Goal: Information Seeking & Learning: Learn about a topic

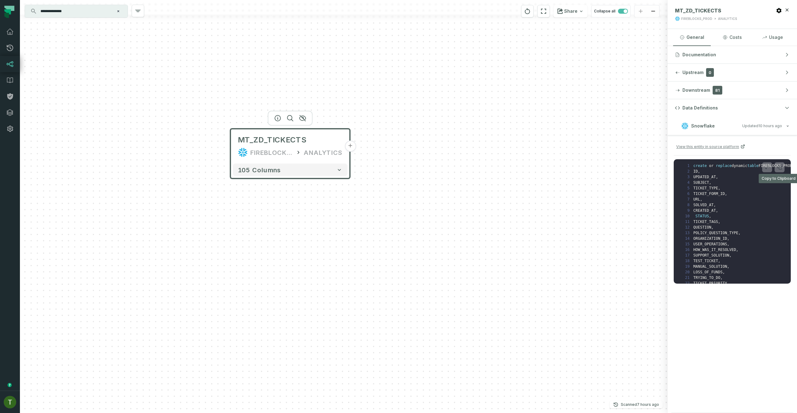
scroll to position [955, 0]
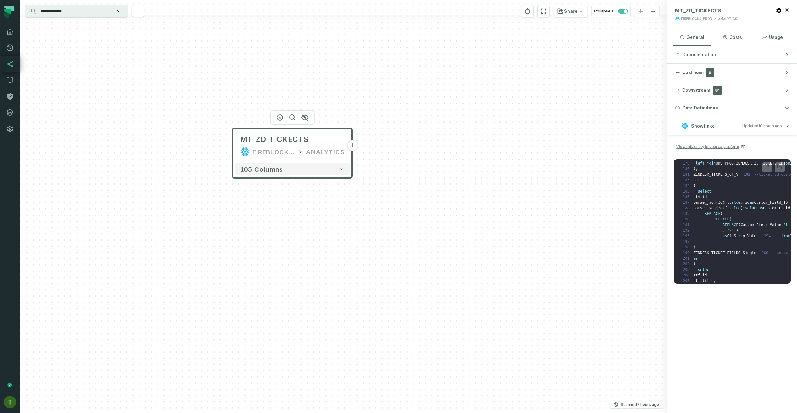
click at [157, 202] on div "MT_ZD_TICKECTS FIREBLOCKS_PROD ANALYTICS + 105 columns" at bounding box center [343, 206] width 647 height 413
click at [259, 155] on div "FIREBLOCKS_PROD" at bounding box center [273, 152] width 42 height 10
click at [253, 140] on span "MT_ZD_TICKECTS" at bounding box center [274, 139] width 68 height 10
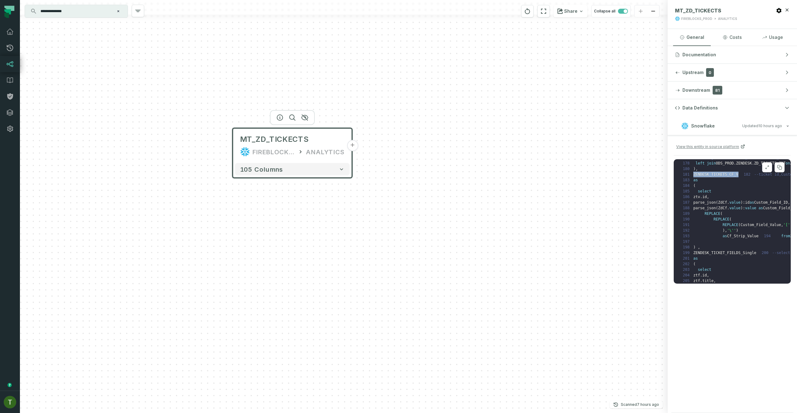
copy code "ZENDESK_TICKETS_CF_V"
click at [770, 166] on span "ZD_TICKETS ZDT" at bounding box center [769, 163] width 31 height 4
copy span "ZD_TICKETS"
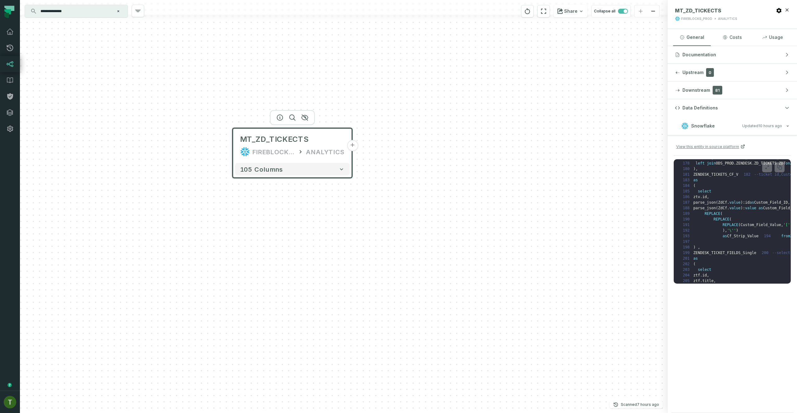
click at [65, 16] on div "**********" at bounding box center [76, 11] width 103 height 12
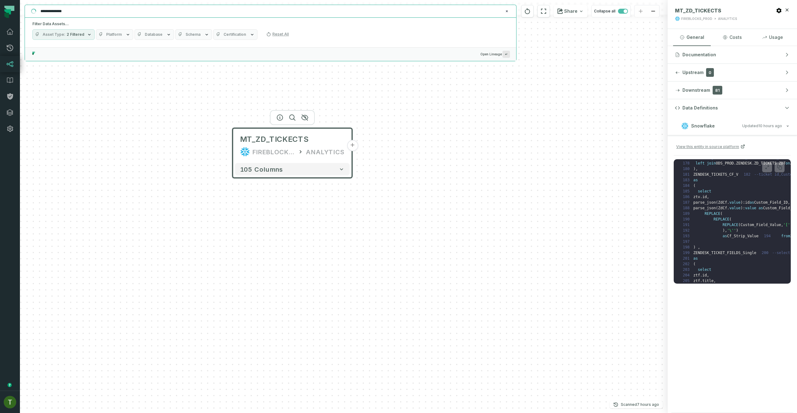
paste input "text"
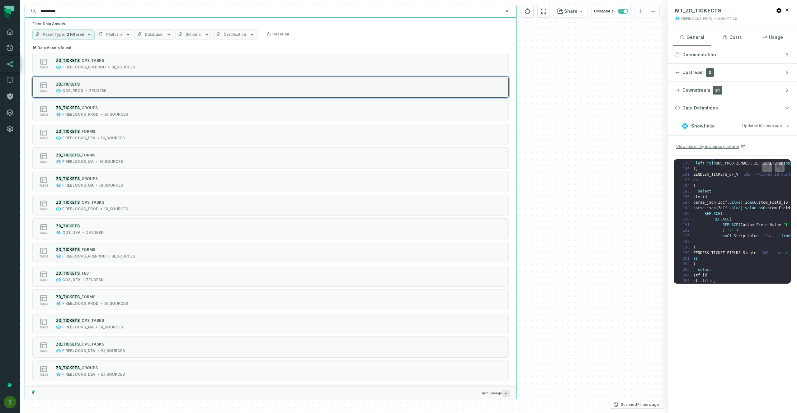
type input "**********"
click at [109, 86] on div "table ZD_TICKETS ODS_PROD ZENDESK" at bounding box center [112, 87] width 156 height 12
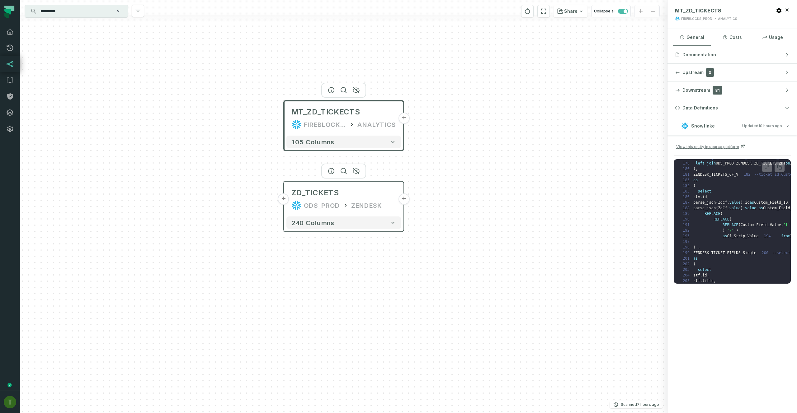
click at [405, 200] on button "+" at bounding box center [403, 199] width 11 height 11
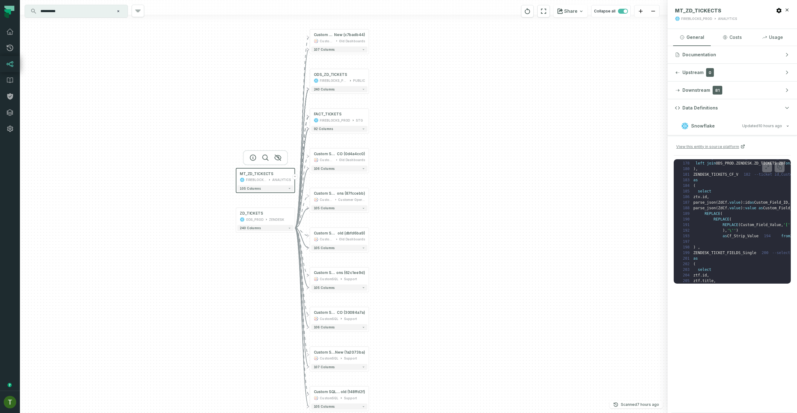
drag, startPoint x: 289, startPoint y: 310, endPoint x: 285, endPoint y: 291, distance: 19.3
click at [285, 291] on div "+ Custom SQL Query1 @ Cross Customer Operations New (c7badb44) CustomSQL Old Da…" at bounding box center [343, 206] width 647 height 413
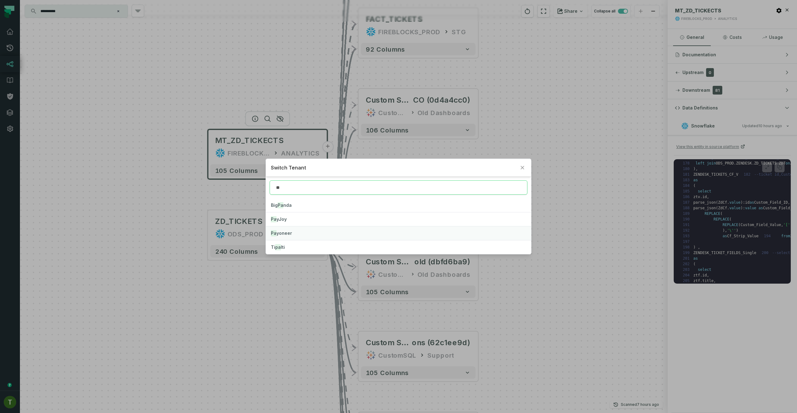
type input "**"
click at [281, 232] on span "Pa yoneer" at bounding box center [281, 233] width 21 height 5
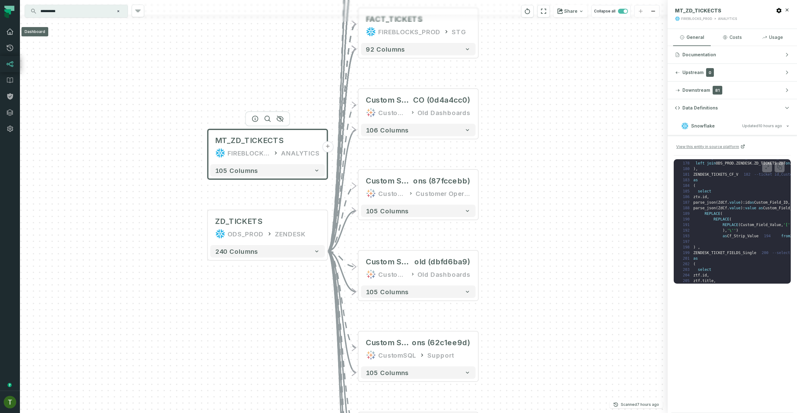
click at [14, 31] on link "Dashboard" at bounding box center [10, 32] width 20 height 16
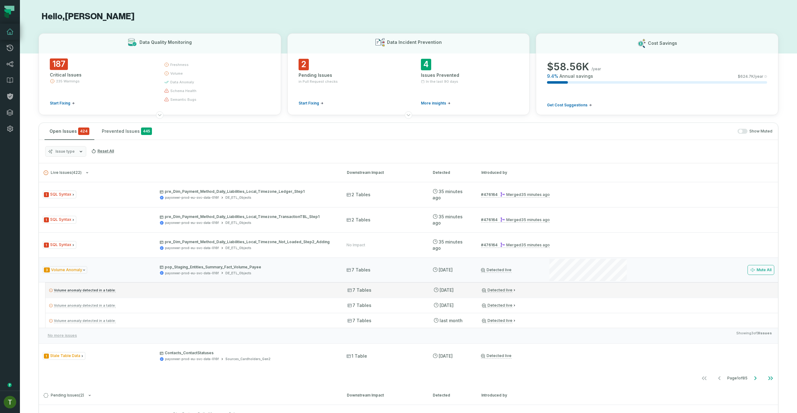
click at [506, 283] on div "Volume anomaly detected in a table: 7 Tables 8/30/2025, 9:15:50 AM Detected live" at bounding box center [411, 290] width 732 height 15
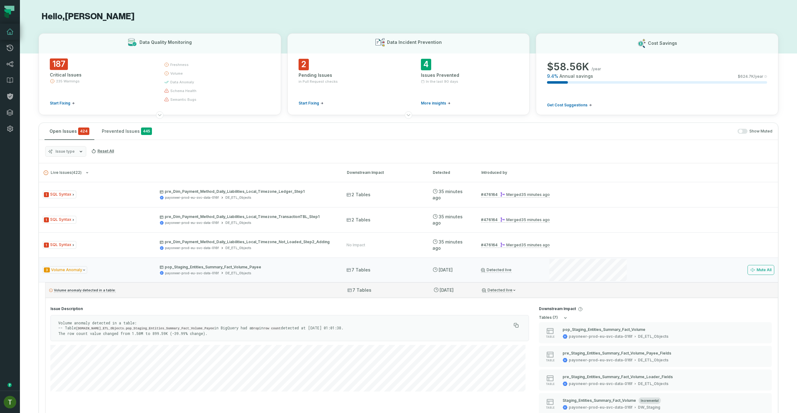
click at [515, 285] on div "Volume anomaly detected in a table: 7 Tables 8/30/2025, 9:15:50 AM Detected live" at bounding box center [411, 290] width 732 height 15
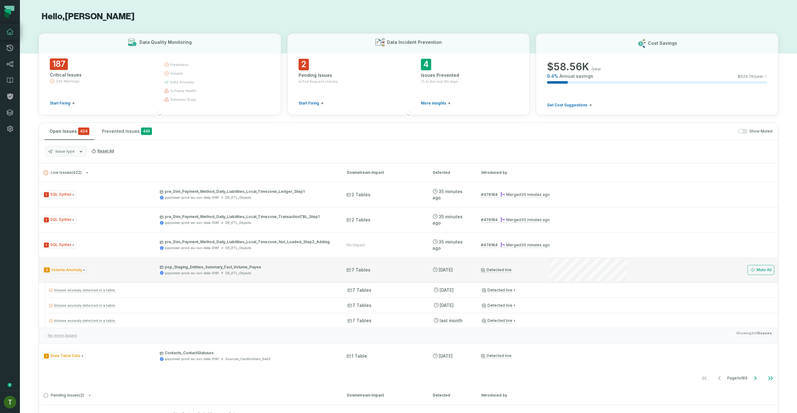
click at [517, 268] on div "Detected live" at bounding box center [509, 270] width 56 height 5
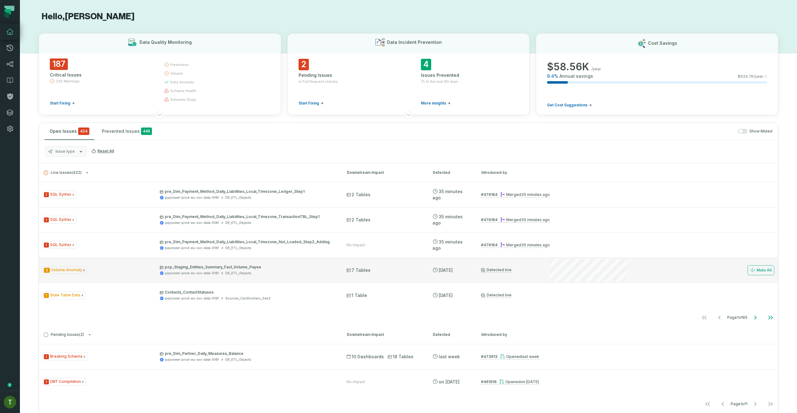
click at [526, 268] on div "Detected live" at bounding box center [509, 270] width 56 height 5
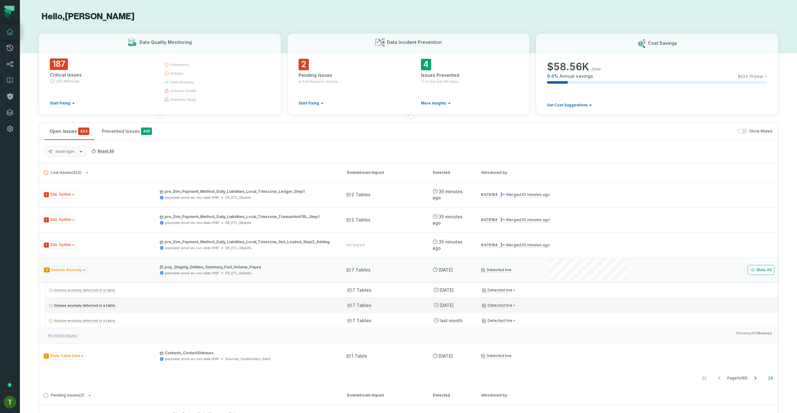
click at [535, 299] on div "Volume anomaly detected in a table: 7 Tables 8/11/2025, 1:55:27 AM Detected live" at bounding box center [411, 305] width 732 height 15
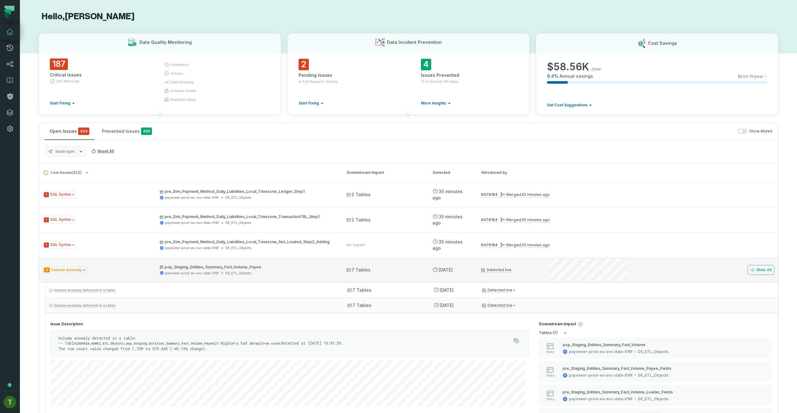
click at [537, 267] on div "3 Volume Anomaly pop_Staging_Entities_Summary_Fact_Volume_Payee payoneer-prod-e…" at bounding box center [408, 270] width 739 height 25
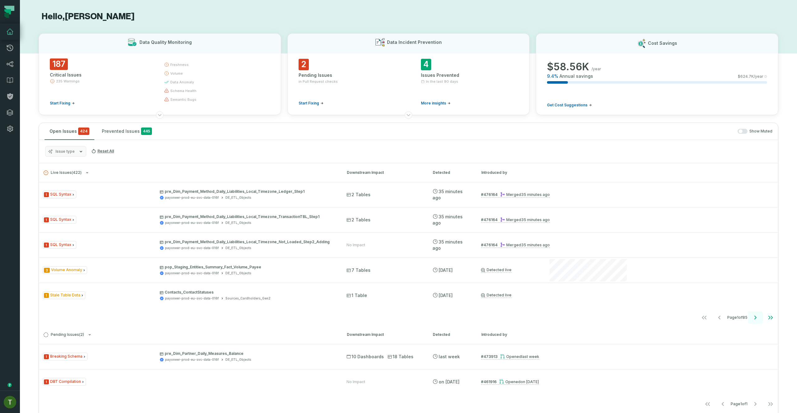
click at [748, 322] on button "Go to next page" at bounding box center [755, 318] width 15 height 12
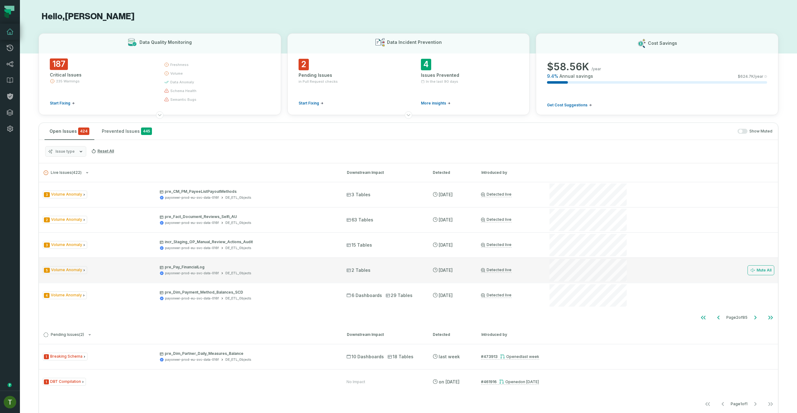
click at [499, 276] on div "5 Volume Anomaly pre_Pay_FinancialLog payoneer-prod-eu-svc-data-016f DE_ETL_Obj…" at bounding box center [408, 270] width 739 height 25
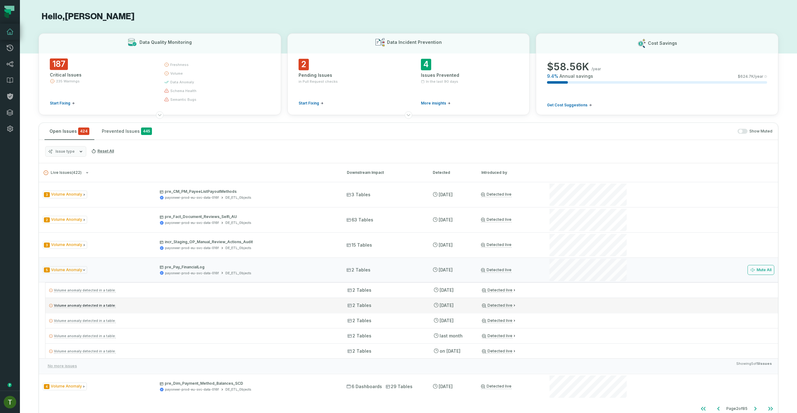
click at [499, 300] on div "Volume anomaly detected in a table: 2 Tables 8/30/2025, 9:15:50 AM Detected live" at bounding box center [411, 305] width 732 height 15
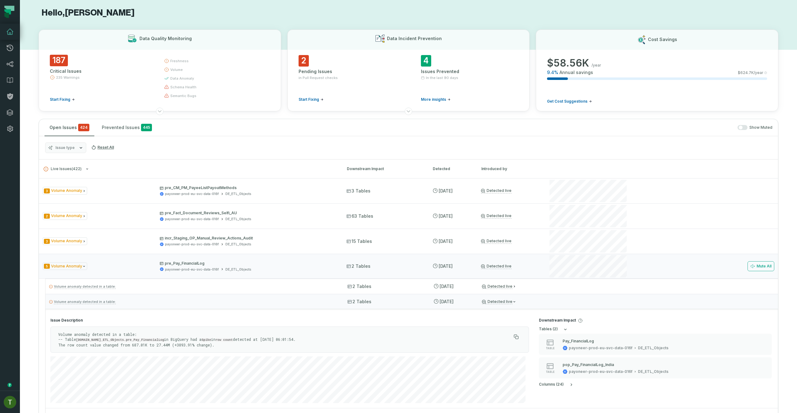
scroll to position [8, 0]
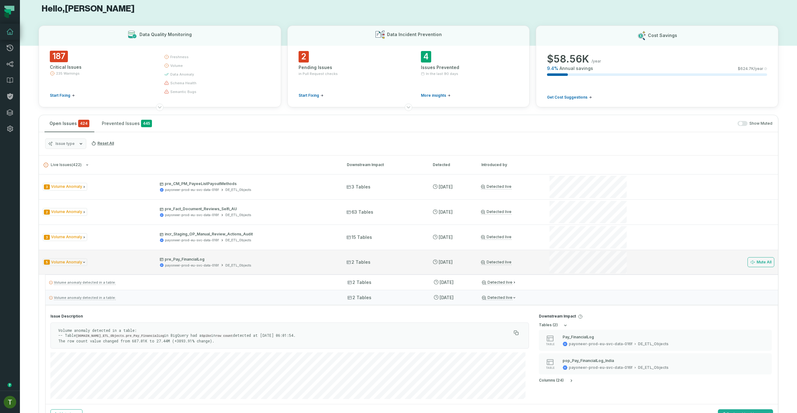
click at [513, 254] on div "5 Volume Anomaly pre_Pay_FinancialLog payoneer-prod-eu-svc-data-016f DE_ETL_Obj…" at bounding box center [408, 262] width 739 height 25
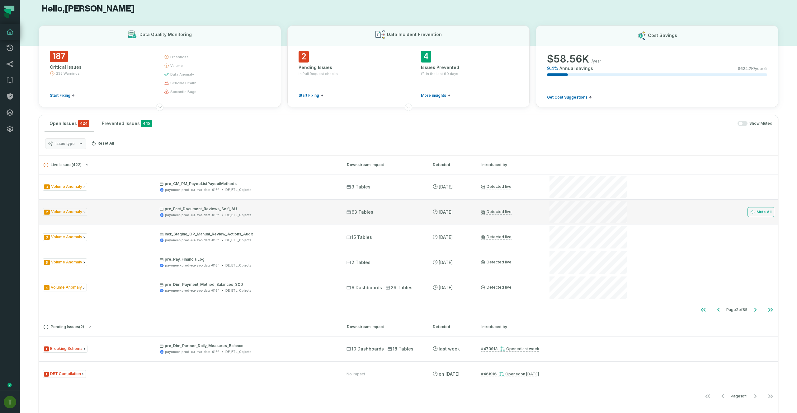
click at [496, 205] on div "2 Volume Anomaly pre_Fact_Document_Reviews_Selfi_AU payoneer-prod-eu-svc-data-0…" at bounding box center [408, 212] width 739 height 25
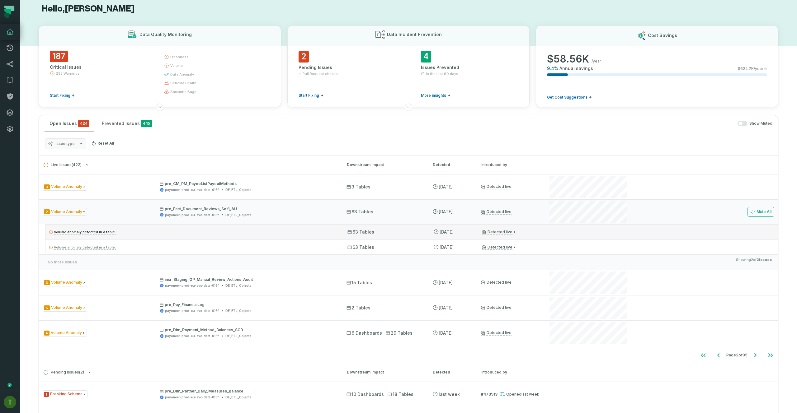
click at [537, 236] on div "Volume anomaly detected in a table: 63 Tables 8/30/2025, 9:15:50 AM Detected li…" at bounding box center [411, 231] width 732 height 15
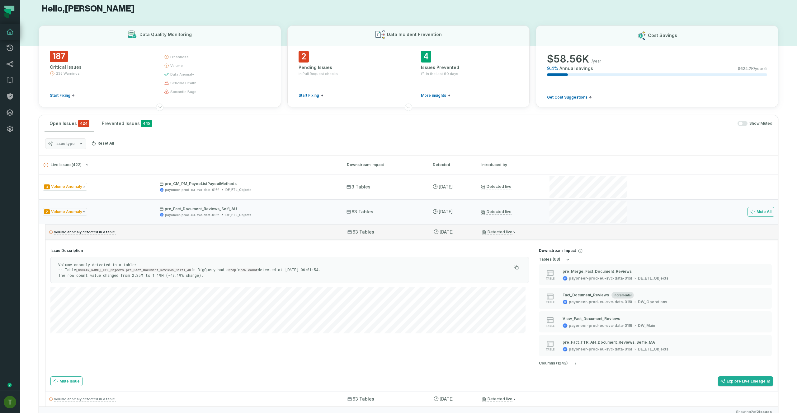
click at [537, 236] on div "Volume anomaly detected in a table: 63 Tables 8/30/2025, 9:15:50 AM Detected li…" at bounding box center [411, 231] width 732 height 15
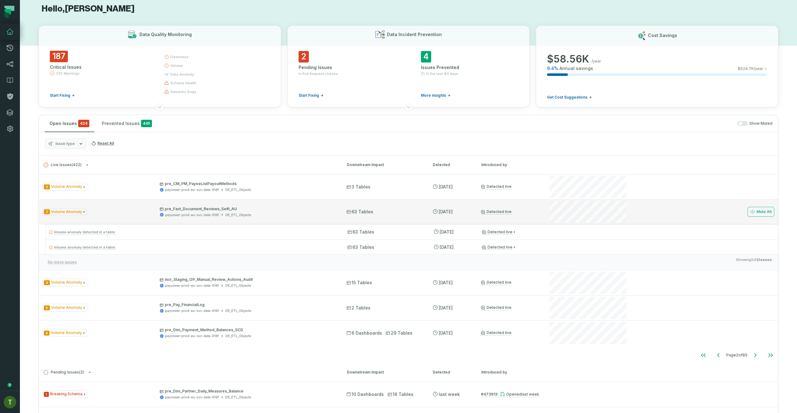
click at [530, 218] on div "2 Volume Anomaly pre_Fact_Document_Reviews_Selfi_AU payoneer-prod-eu-svc-data-0…" at bounding box center [408, 212] width 739 height 25
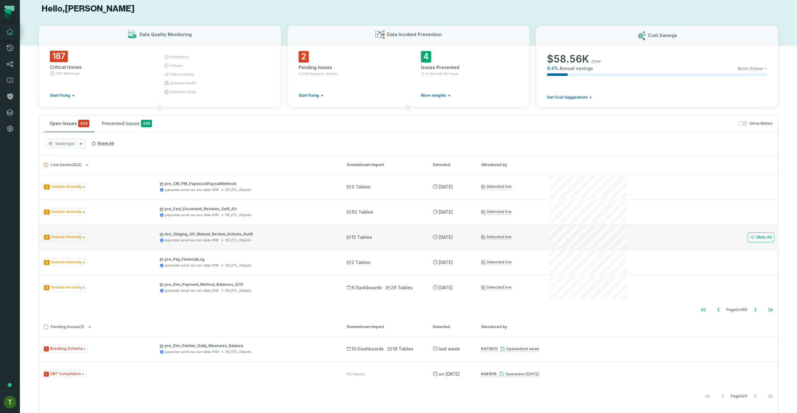
click at [517, 233] on div "3 Volume Anomaly incr_Staging_OP_Manual_Review_Actions_Audit payoneer-prod-eu-s…" at bounding box center [408, 237] width 739 height 25
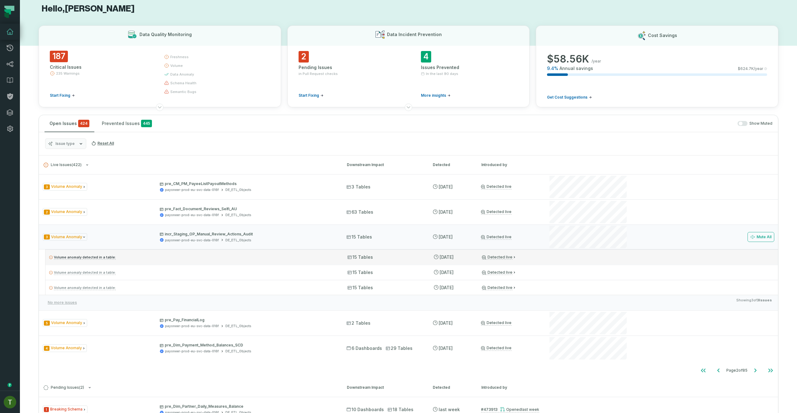
click at [534, 256] on div "Detected live" at bounding box center [510, 257] width 56 height 5
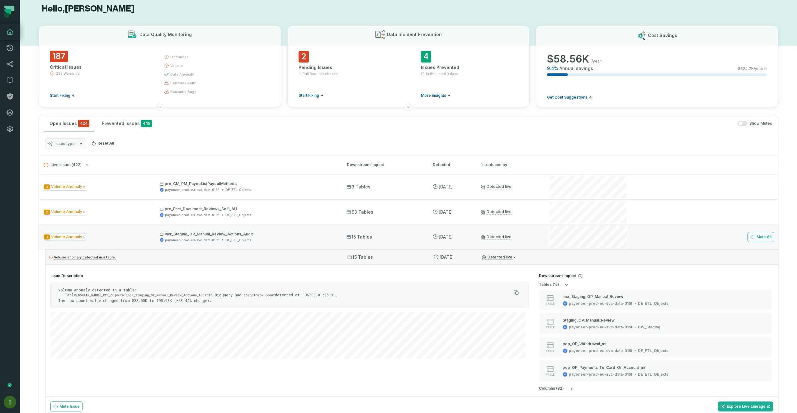
click at [533, 257] on div "Detected live" at bounding box center [510, 257] width 56 height 5
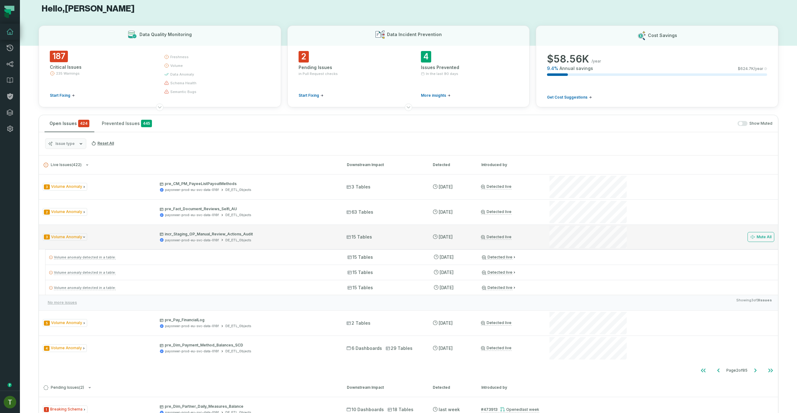
click at [519, 227] on div "3 Volume Anomaly incr_Staging_OP_Manual_Review_Actions_Audit payoneer-prod-eu-s…" at bounding box center [408, 237] width 739 height 25
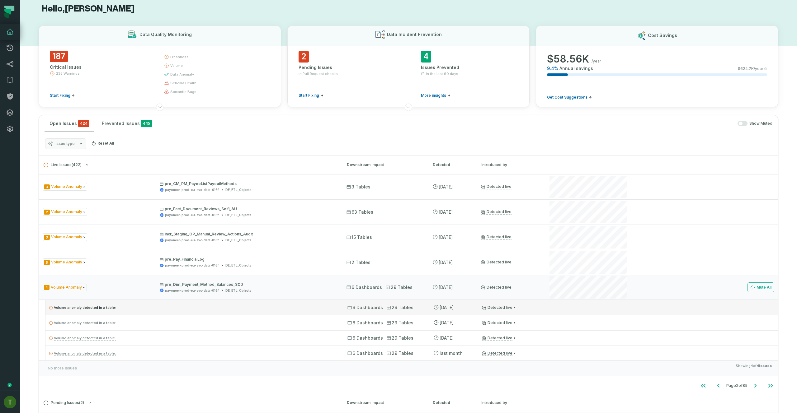
click at [562, 312] on div "Volume anomaly detected in a table: 6 Dashboards 29 Tables 8/30/2025, 9:15:50 A…" at bounding box center [411, 307] width 732 height 15
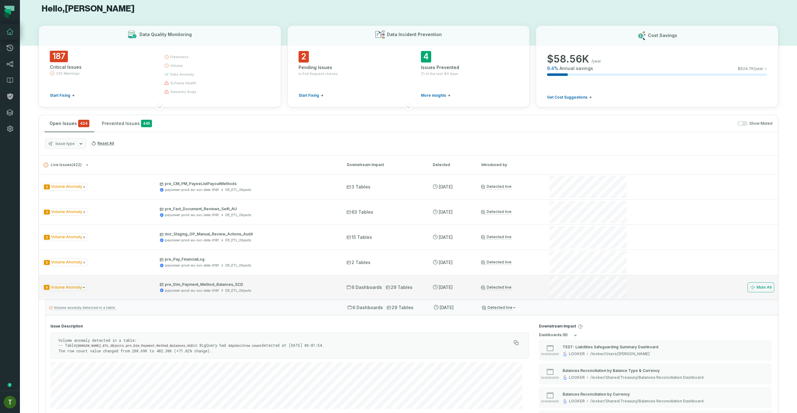
click at [545, 277] on div "4 Volume Anomaly pre_Dim_Payment_Method_Balances_SCD payoneer-prod-eu-svc-data-…" at bounding box center [408, 287] width 739 height 25
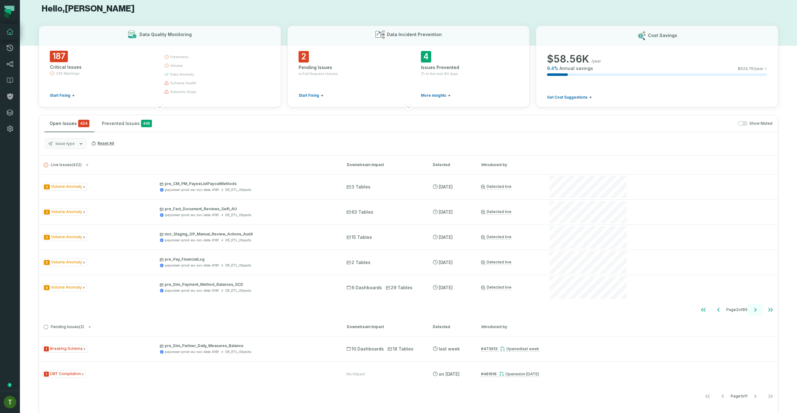
click at [751, 310] on icon "Go to next page" at bounding box center [754, 309] width 7 height 7
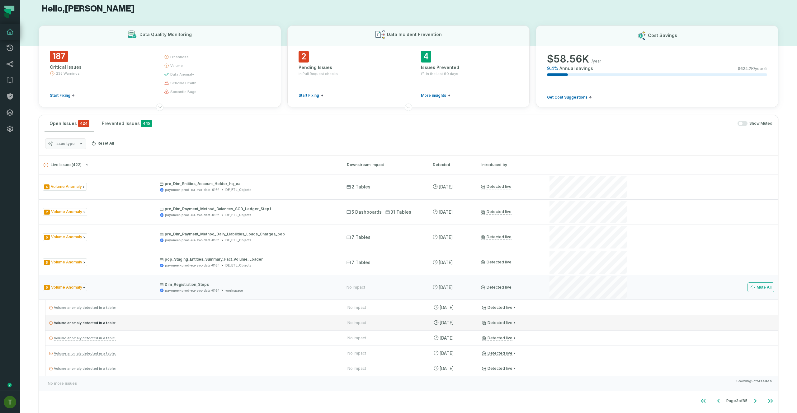
click at [548, 316] on div "Volume anomaly detected in a table: No Impact 8/21/2025, 6:11:12 PM Detected li…" at bounding box center [411, 322] width 732 height 15
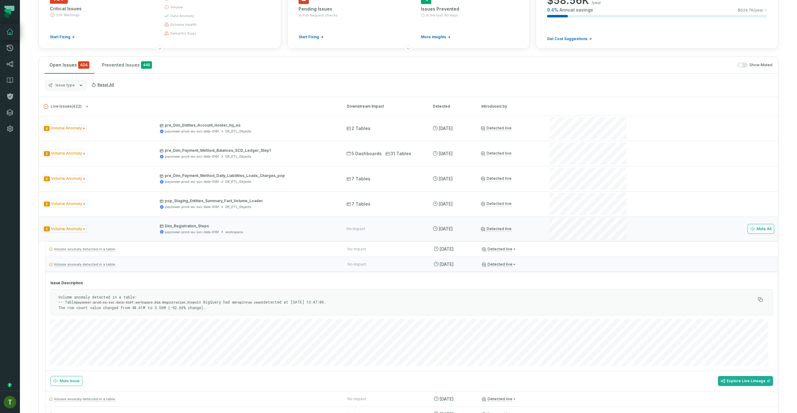
scroll to position [98, 0]
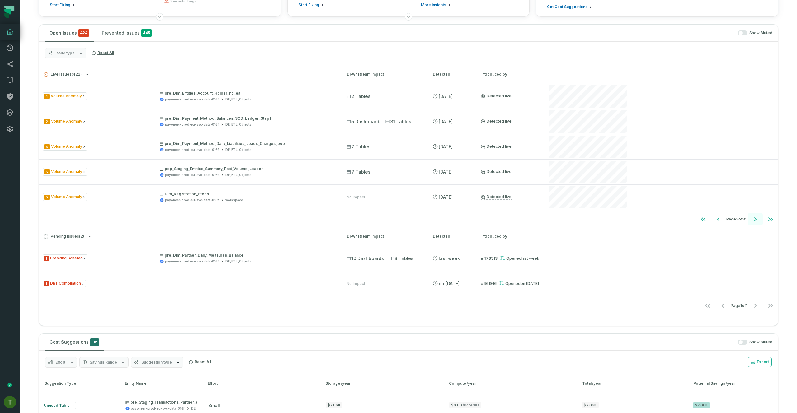
click at [751, 223] on icon "Go to next page" at bounding box center [754, 219] width 7 height 7
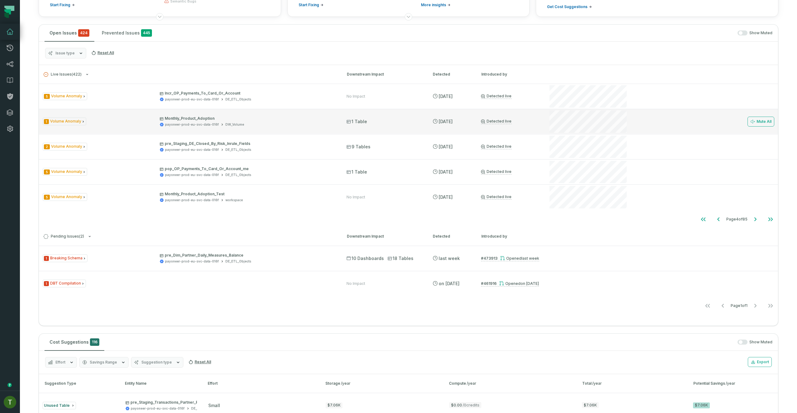
click at [518, 117] on div "1 Volume Anomaly Monthly_Product_Adoption payoneer-prod-eu-svc-data-016f DW_Vol…" at bounding box center [408, 121] width 739 height 25
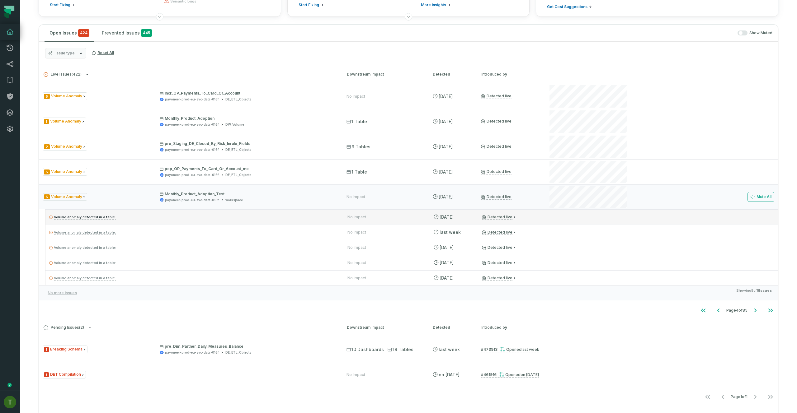
click at [557, 223] on div "Volume anomaly detected in a table: No Impact 8/30/2025, 9:15:50 AM Detected li…" at bounding box center [411, 216] width 732 height 15
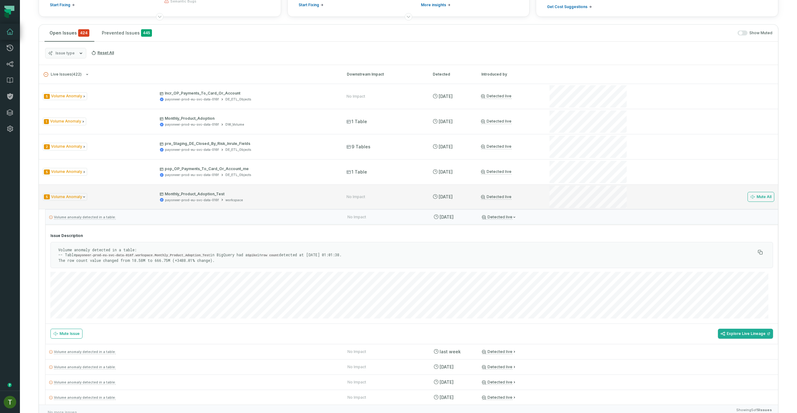
click at [580, 209] on div at bounding box center [588, 197] width 80 height 25
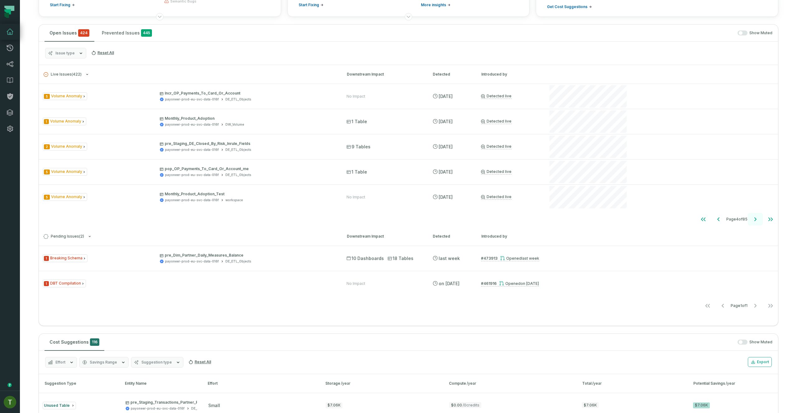
click at [748, 223] on button "Go to next page" at bounding box center [755, 219] width 15 height 12
click at [702, 217] on button "Go to first page" at bounding box center [703, 219] width 15 height 12
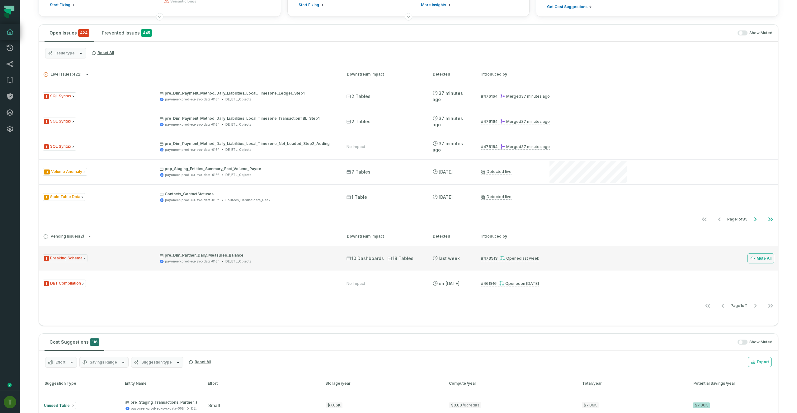
click at [463, 261] on span "[DATE] 4:33:28 PM" at bounding box center [450, 259] width 37 height 6
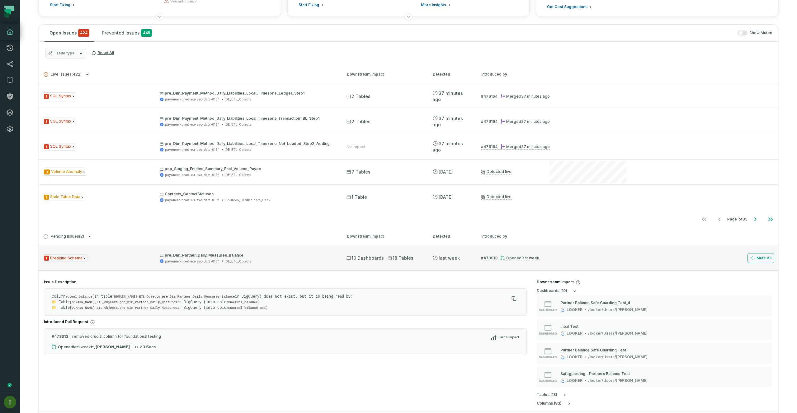
click at [421, 254] on div "1 Breaking Schema pre_Dim_Partner_Daily_Measures_Balance payoneer-prod-eu-svc-d…" at bounding box center [408, 258] width 739 height 25
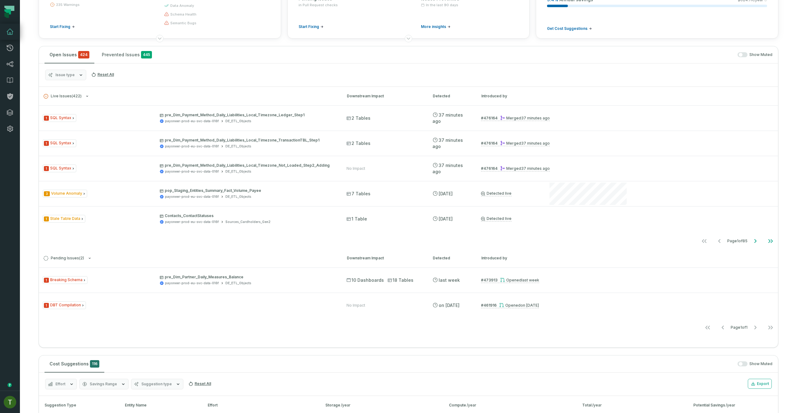
scroll to position [42, 0]
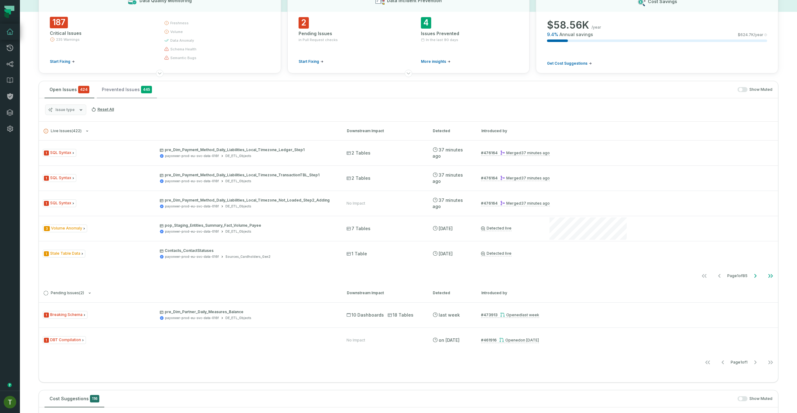
drag, startPoint x: 126, startPoint y: 80, endPoint x: 130, endPoint y: 88, distance: 9.3
click at [132, 91] on button "Prevented Issues 445" at bounding box center [127, 89] width 60 height 17
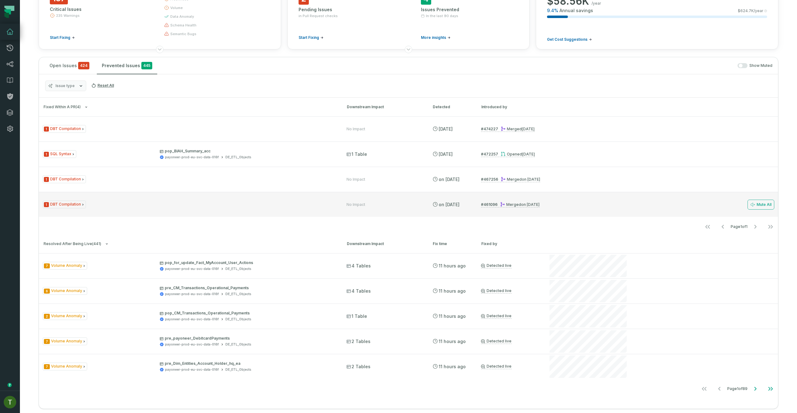
scroll to position [70, 0]
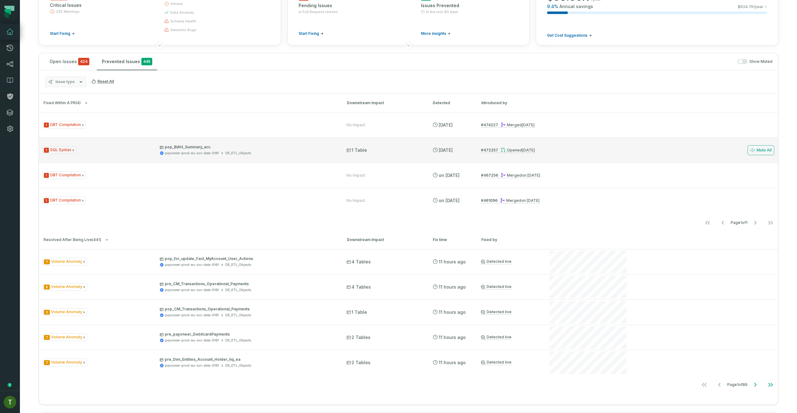
click at [306, 157] on div "1 SQL Syntax pop_BIAH_Summary_acc payoneer-prod-eu-svc-data-016f DE_ETL_Objects…" at bounding box center [408, 150] width 739 height 25
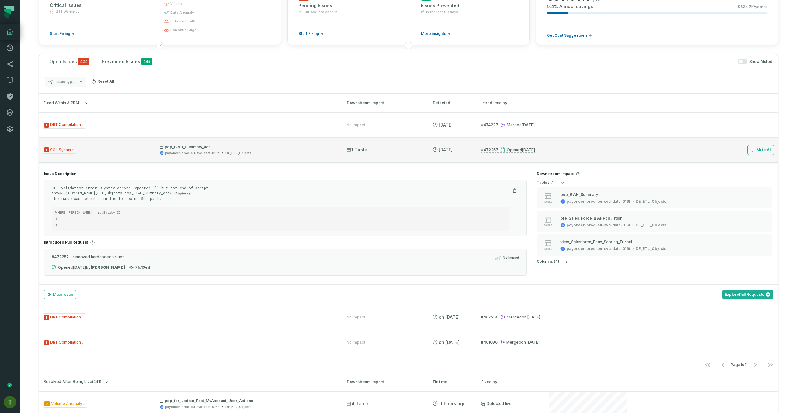
click at [244, 155] on div "1 SQL Syntax pop_BIAH_Summary_acc payoneer-prod-eu-svc-data-016f DE_ETL_Objects…" at bounding box center [408, 150] width 739 height 25
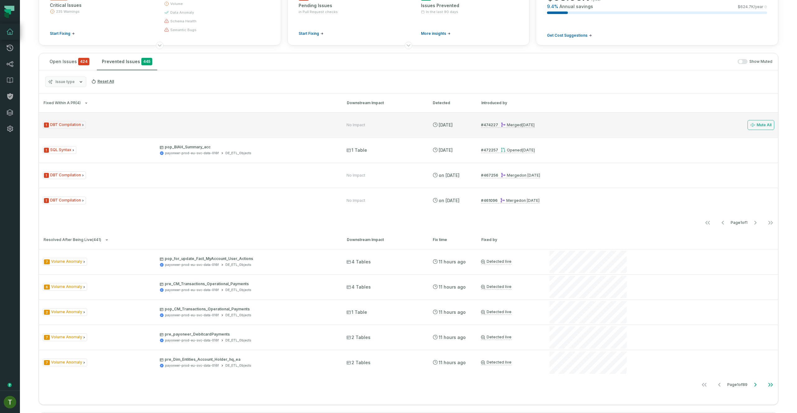
drag, startPoint x: 345, startPoint y: 111, endPoint x: 346, endPoint y: 115, distance: 3.9
click at [345, 112] on h3 "Fixed within a PR ( 4 ) Downstream Impact Detected Introduced by" at bounding box center [408, 103] width 739 height 19
click at [347, 116] on div "1 DBT Compilation No Impact 8/31/2025, 9:51:56 AM # 474227 Merged 8/31/2025, 9:…" at bounding box center [408, 124] width 739 height 25
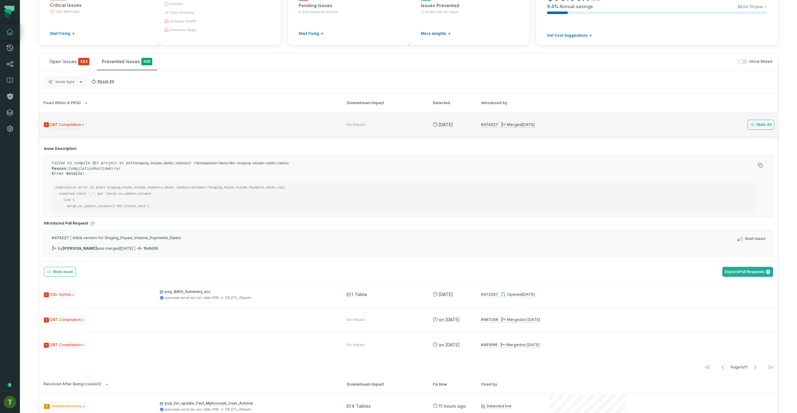
click at [345, 118] on div "1 DBT Compilation No Impact 8/31/2025, 9:51:56 AM # 474227 Merged 8/31/2025, 9:…" at bounding box center [408, 124] width 739 height 25
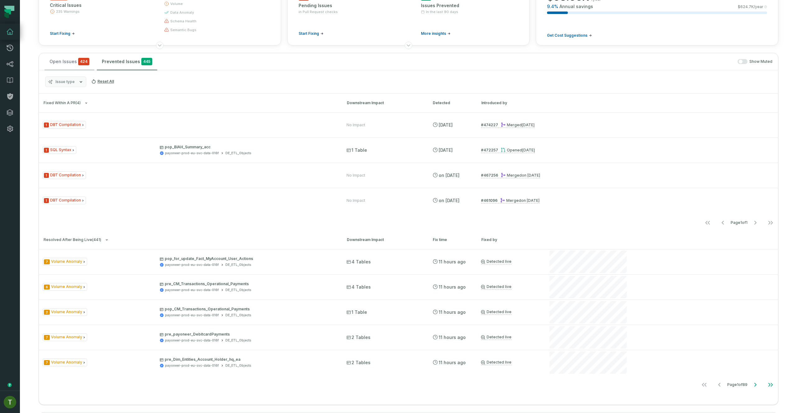
click at [60, 58] on button "Open Issues 424" at bounding box center [70, 61] width 50 height 17
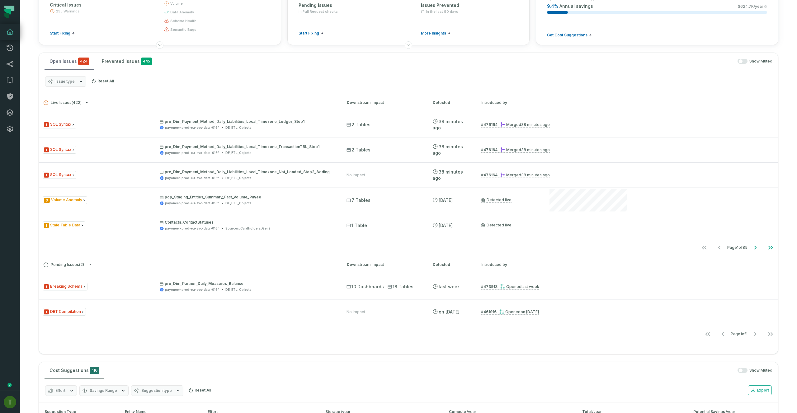
scroll to position [41, 0]
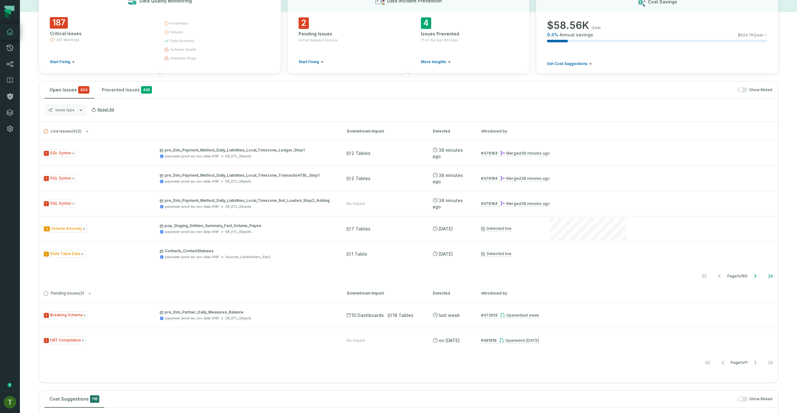
click at [61, 61] on span "Start Fixing" at bounding box center [60, 61] width 21 height 5
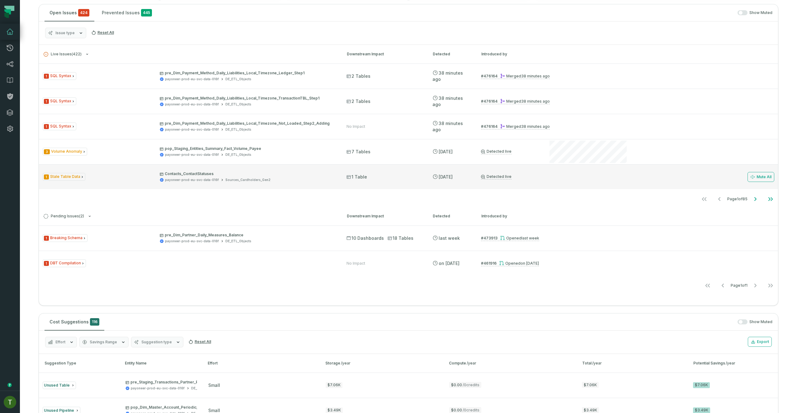
scroll to position [269, 0]
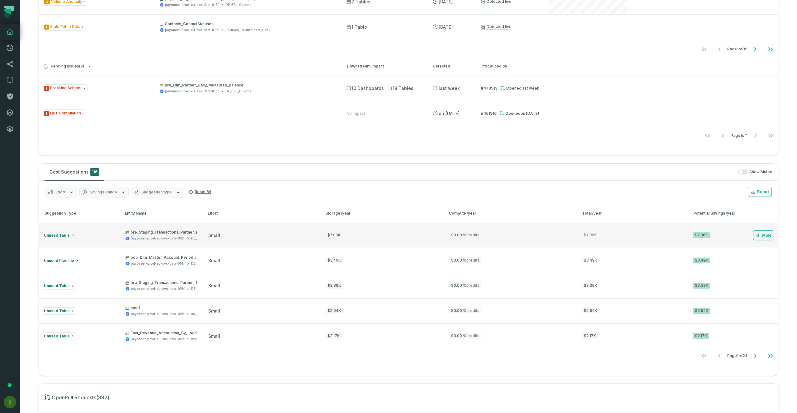
click at [295, 223] on button "Unused Table pre_Staging_Transactions_Partner_Payouts_iath_pre_RN payoneer-prod…" at bounding box center [408, 235] width 739 height 25
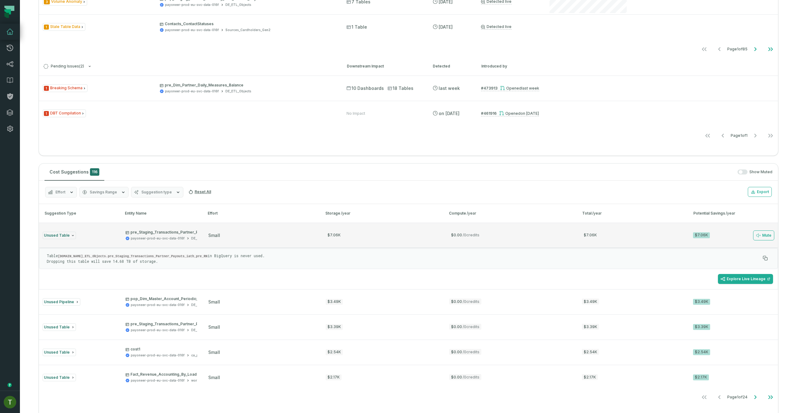
drag, startPoint x: 235, startPoint y: 232, endPoint x: 206, endPoint y: 229, distance: 28.5
click at [234, 232] on div "small" at bounding box center [261, 235] width 106 height 6
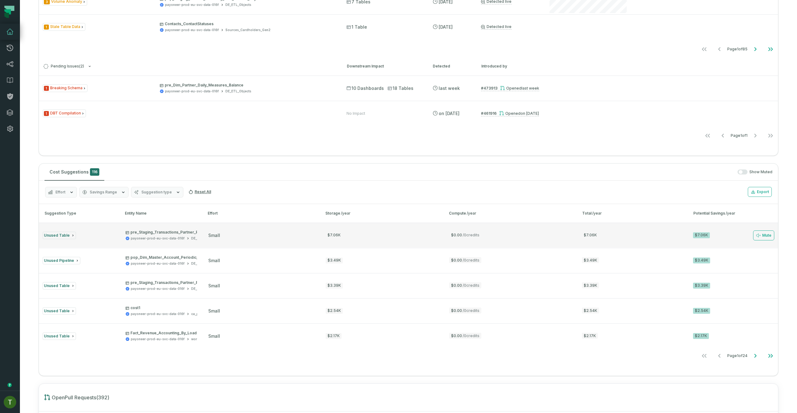
click at [184, 234] on p "pre_Staging_Transactions_Partner_Payouts_iath_pre_RN" at bounding box center [179, 232] width 109 height 5
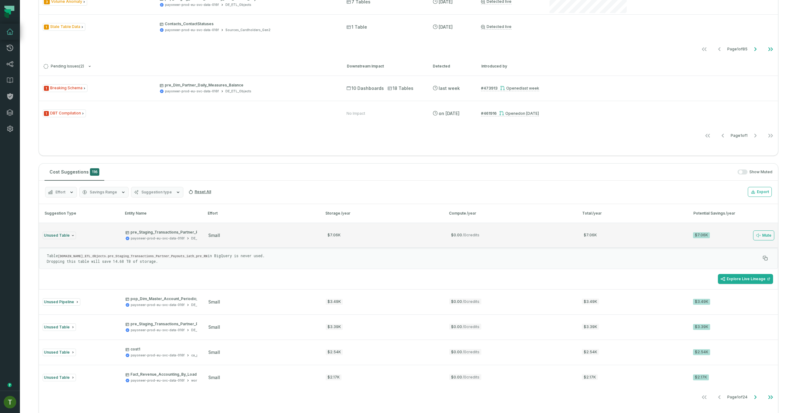
click at [188, 233] on p "pre_Staging_Transactions_Partner_Payouts_iath_pre_RN" at bounding box center [179, 232] width 109 height 5
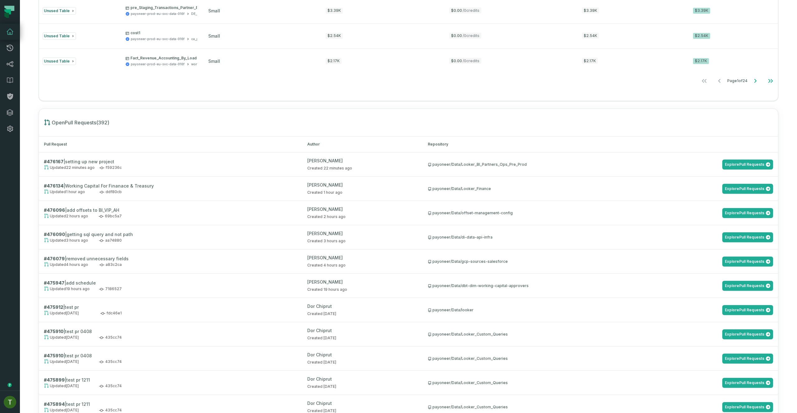
scroll to position [576, 0]
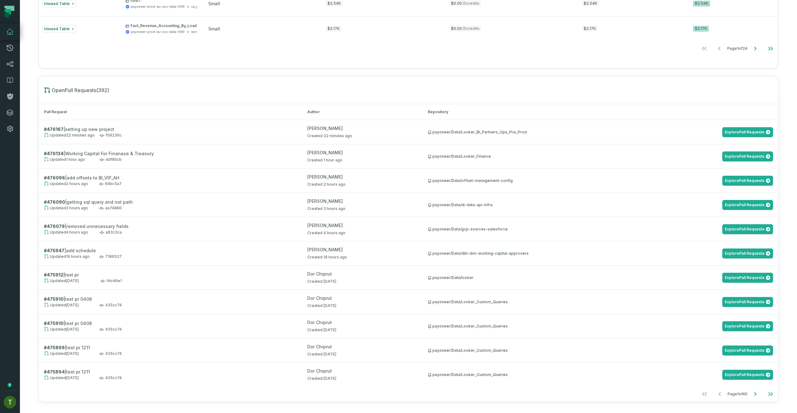
click at [496, 161] on div "payoneer/Data/Looker_Finance Explore Pull Requests" at bounding box center [600, 157] width 345 height 10
click at [729, 251] on link "Explore Pull Requests" at bounding box center [747, 254] width 51 height 10
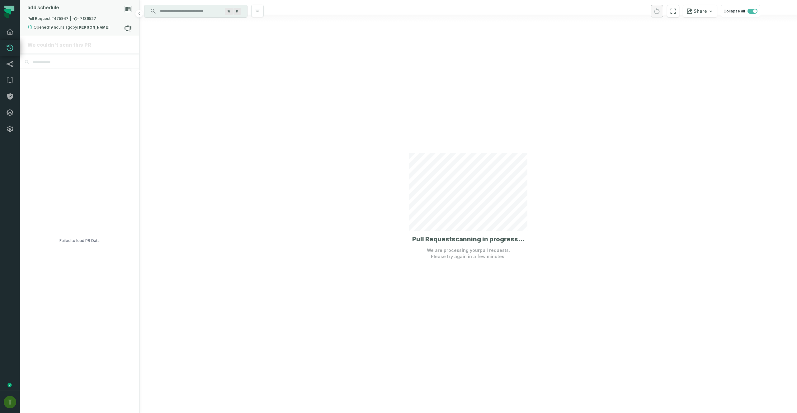
click at [45, 22] on div "Pull Request #475947 7186527" at bounding box center [79, 20] width 104 height 9
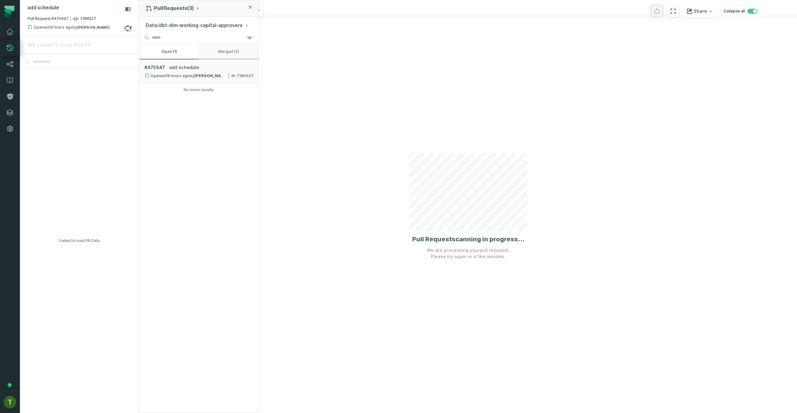
click at [203, 50] on button "merged (2)" at bounding box center [228, 51] width 59 height 15
click at [172, 54] on button "open (1)" at bounding box center [168, 51] width 59 height 15
click at [714, 264] on div at bounding box center [467, 206] width 657 height 413
click at [16, 62] on link "Lineage" at bounding box center [10, 64] width 20 height 16
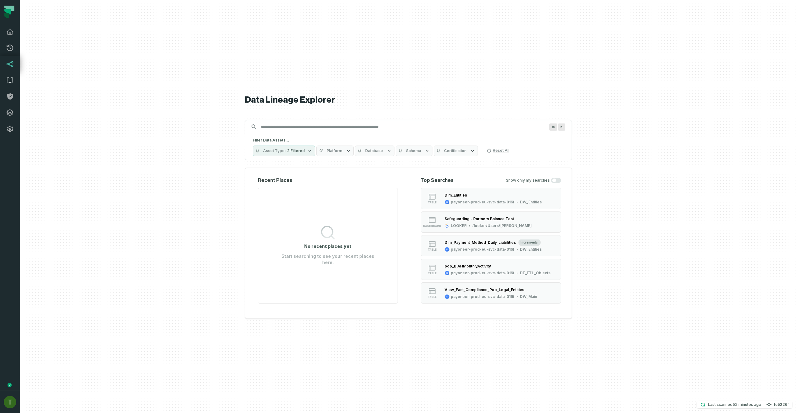
click at [7, 82] on icon at bounding box center [10, 80] width 6 height 5
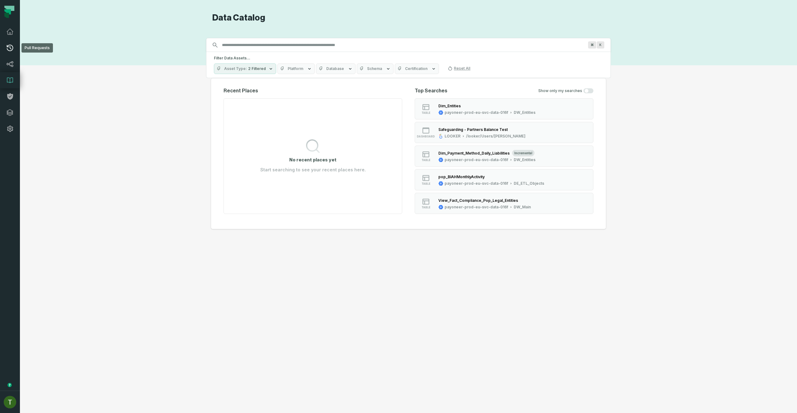
click at [3, 40] on link "Pull Requests" at bounding box center [10, 48] width 20 height 16
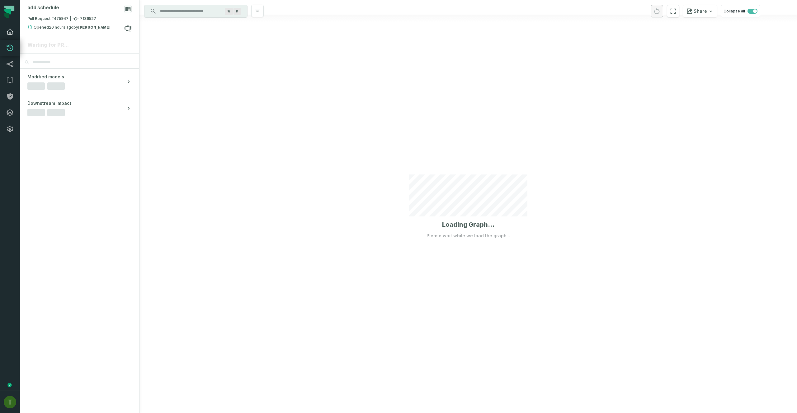
click at [10, 39] on link "Dashboard" at bounding box center [10, 32] width 20 height 16
click at [10, 36] on link "Dashboard" at bounding box center [10, 32] width 20 height 16
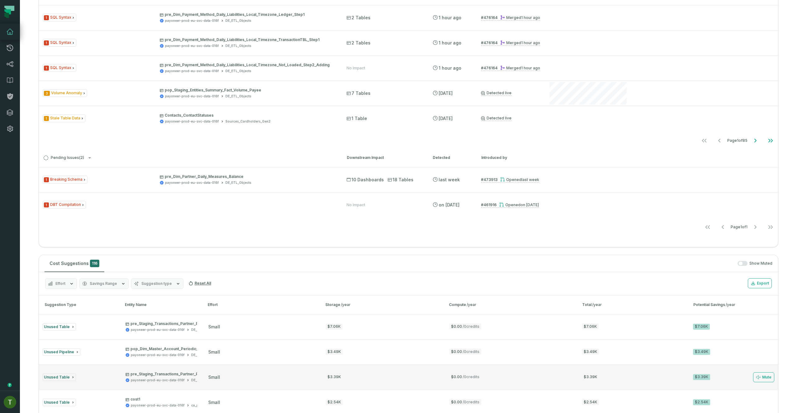
scroll to position [173, 0]
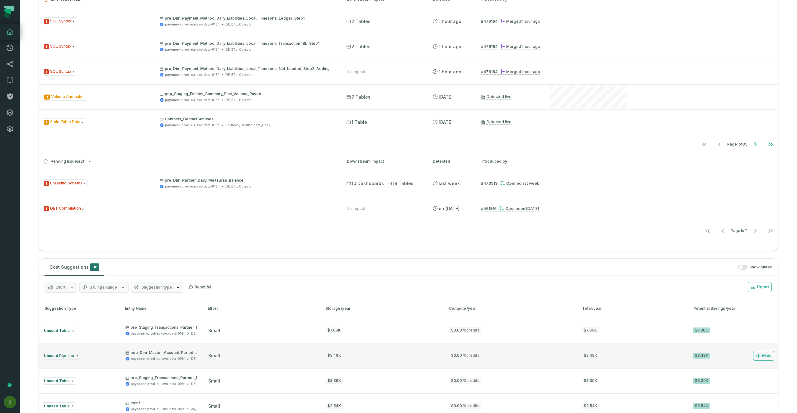
click at [223, 360] on button "Unused Pipeline pop_Dim_Master_Account_Periodic_Metrics_AGG payoneer-prod-eu-sv…" at bounding box center [408, 355] width 739 height 25
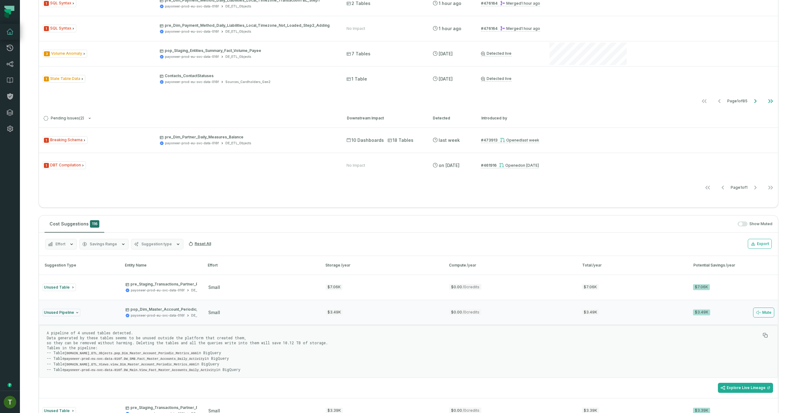
scroll to position [280, 0]
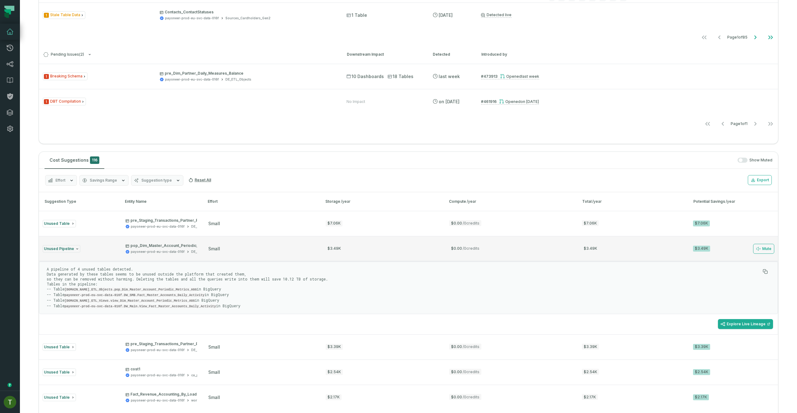
click at [246, 255] on button "Unused Pipeline pop_Dim_Master_Account_Periodic_Metrics_AGG payoneer-prod-eu-sv…" at bounding box center [408, 248] width 739 height 25
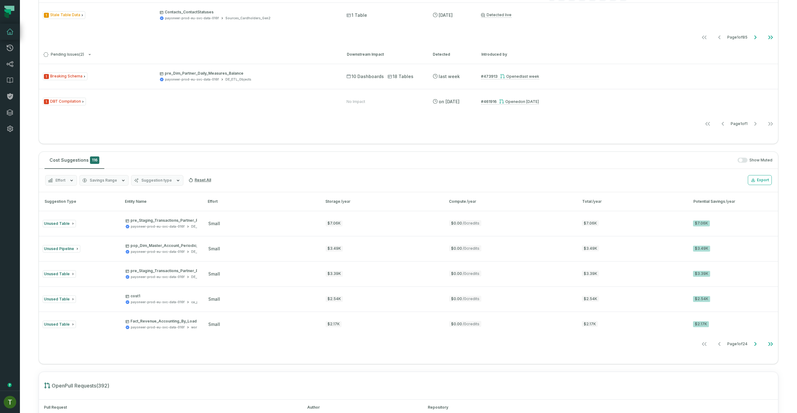
click at [502, 339] on nav "Page 1 of 24" at bounding box center [408, 344] width 739 height 12
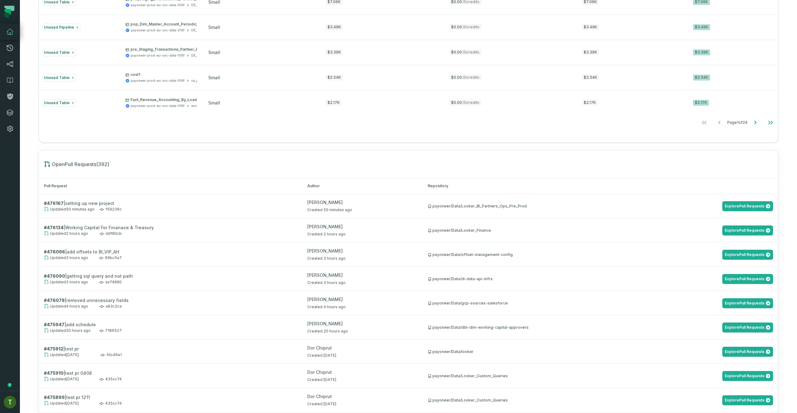
scroll to position [552, 0]
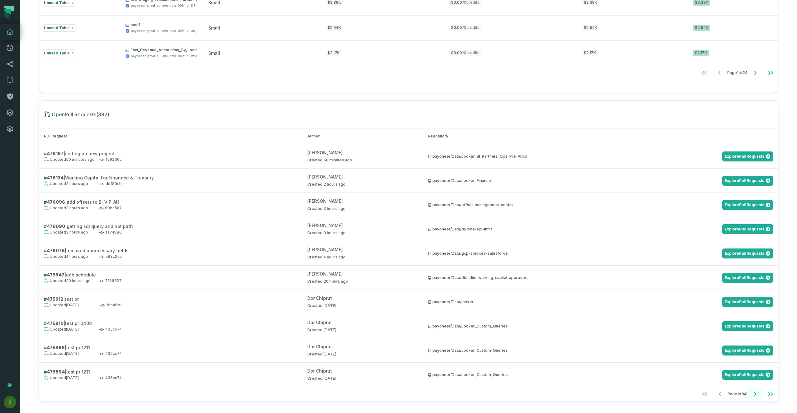
click at [755, 394] on button "Go to next page" at bounding box center [755, 394] width 15 height 12
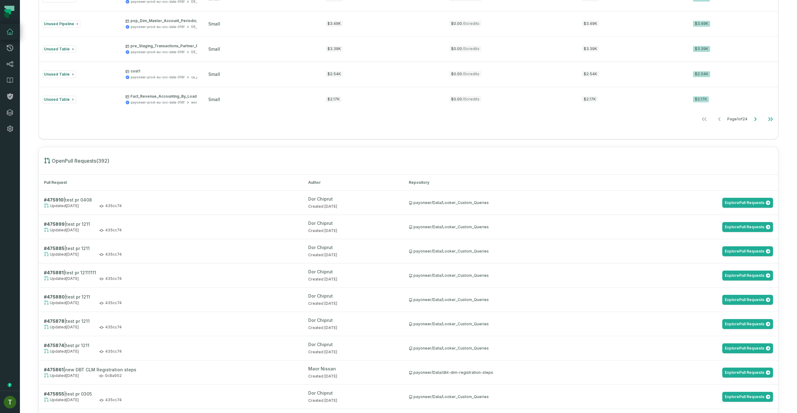
scroll to position [600, 0]
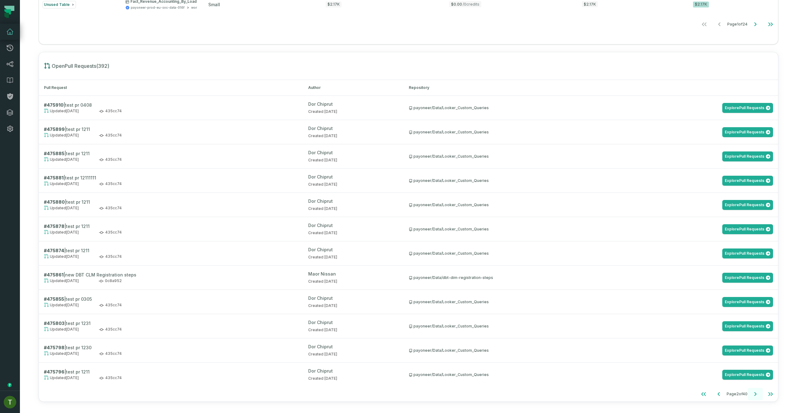
click at [752, 395] on icon "Go to next page" at bounding box center [754, 394] width 7 height 7
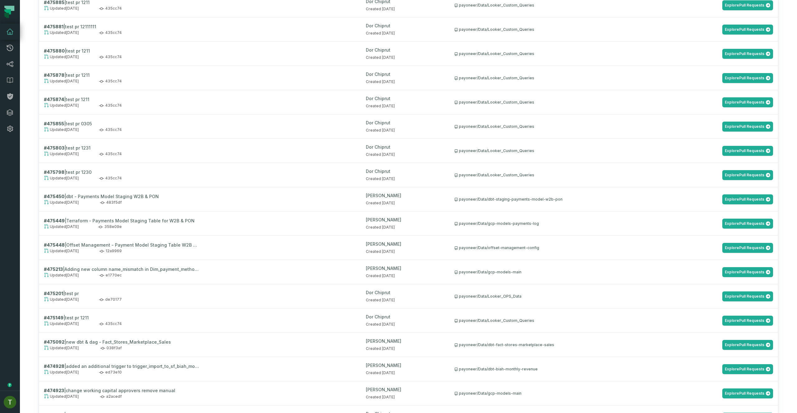
scroll to position [795, 0]
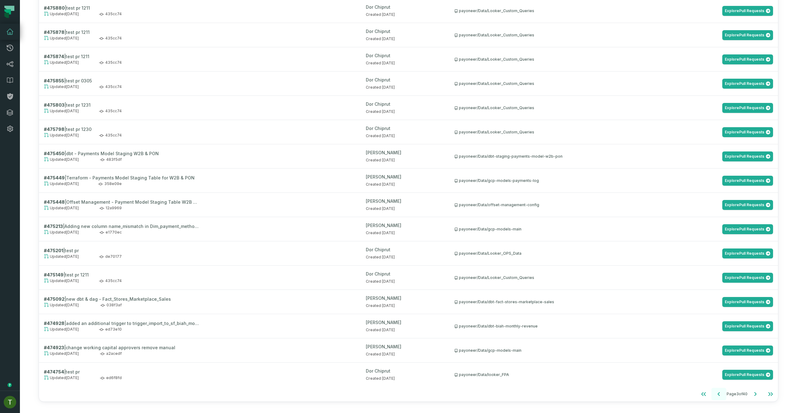
click at [715, 392] on icon "Go to previous page" at bounding box center [718, 394] width 7 height 7
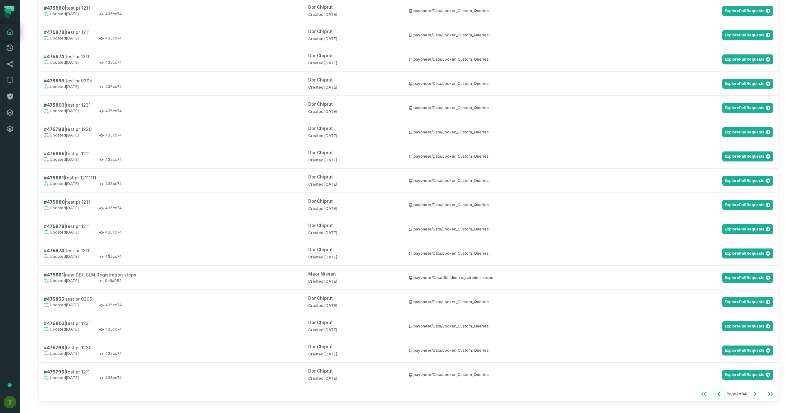
click at [715, 392] on icon "Go to previous page" at bounding box center [718, 394] width 7 height 7
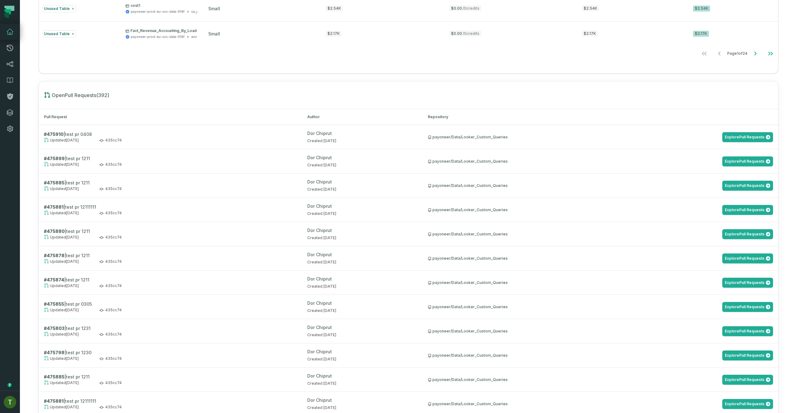
scroll to position [567, 0]
